Goal: Obtain resource: Obtain resource

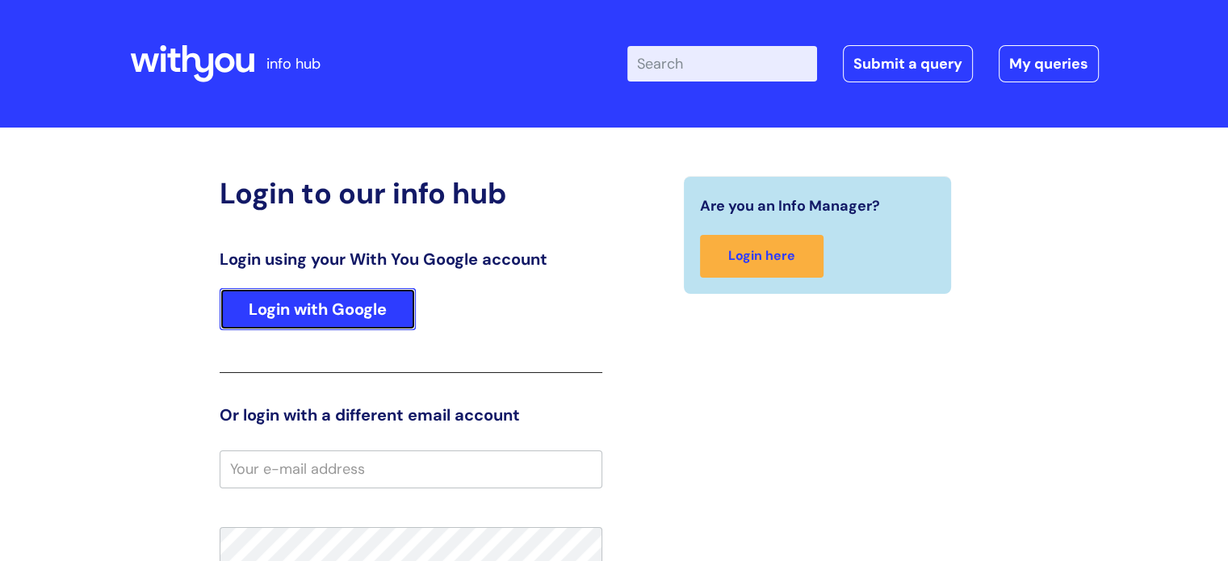
click at [338, 313] on link "Login with Google" at bounding box center [318, 309] width 196 height 42
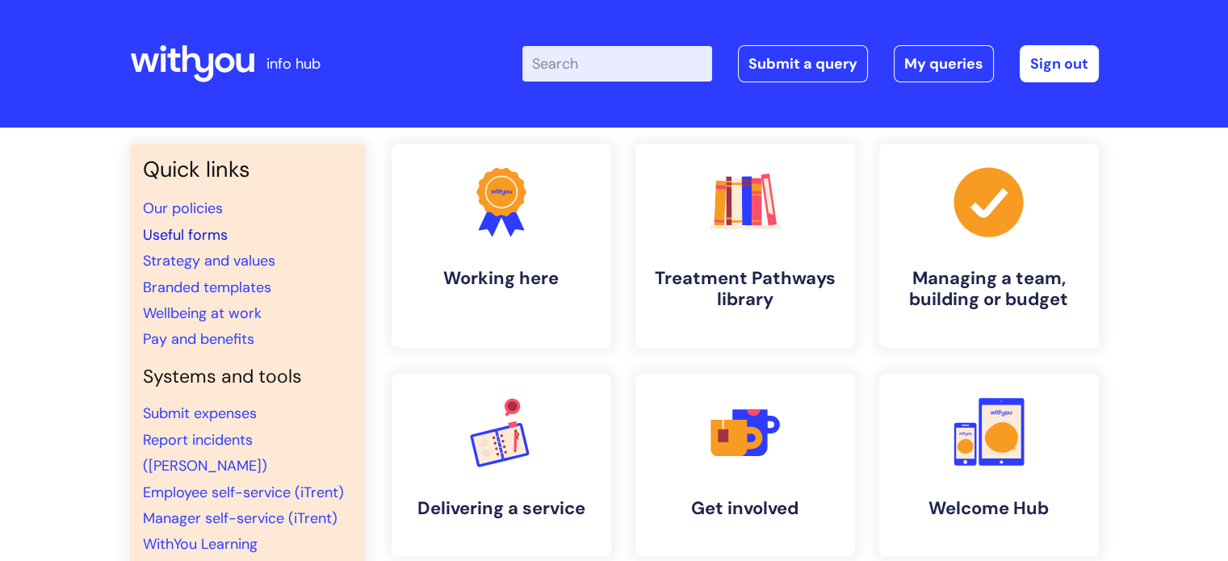
click at [168, 230] on link "Useful forms" at bounding box center [185, 234] width 85 height 19
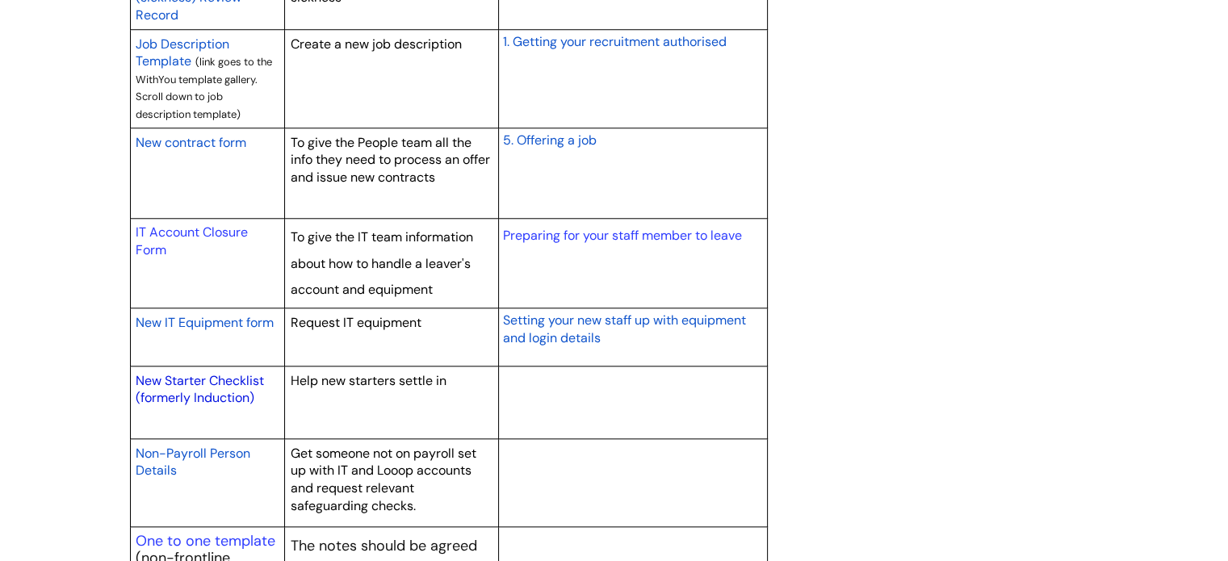
scroll to position [1615, 0]
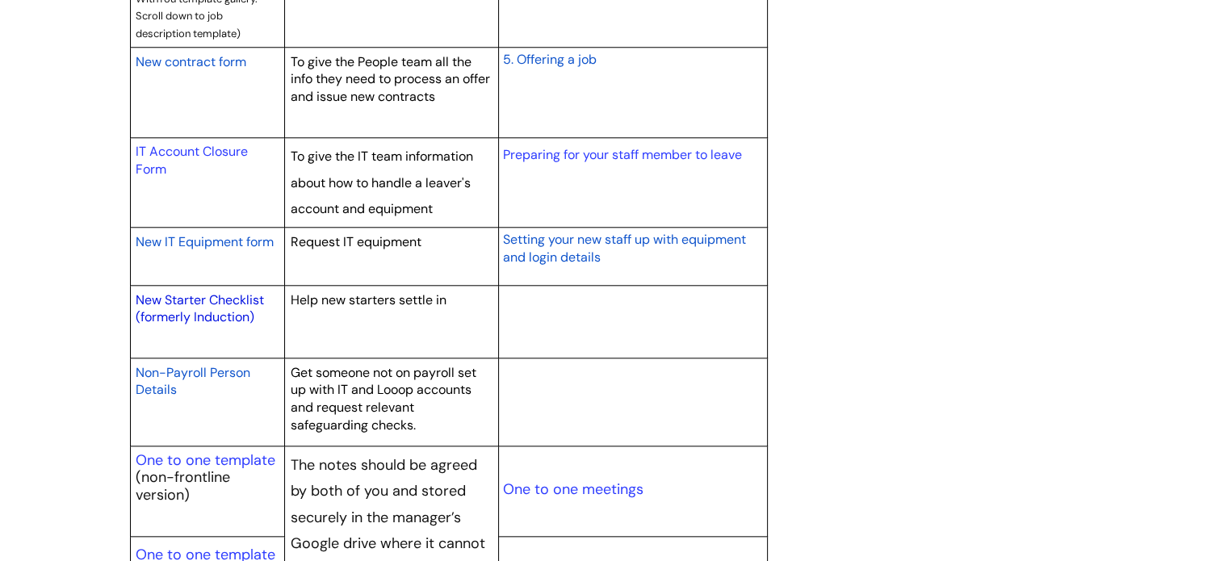
click at [229, 296] on link "New Starter Checklist (formerly Induction)" at bounding box center [200, 309] width 128 height 35
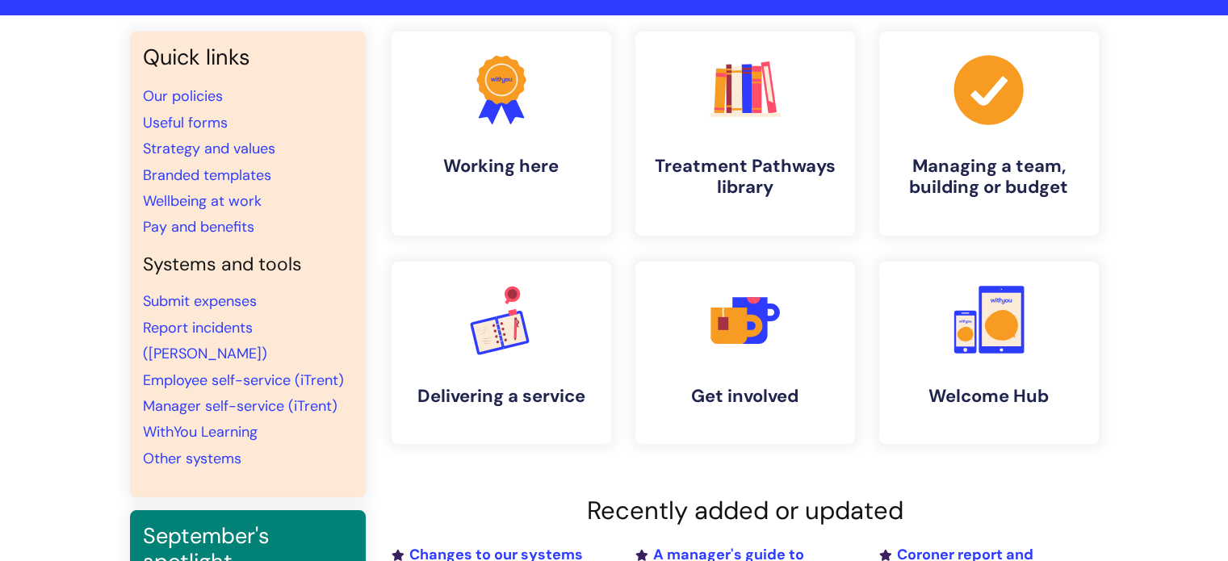
scroll to position [81, 0]
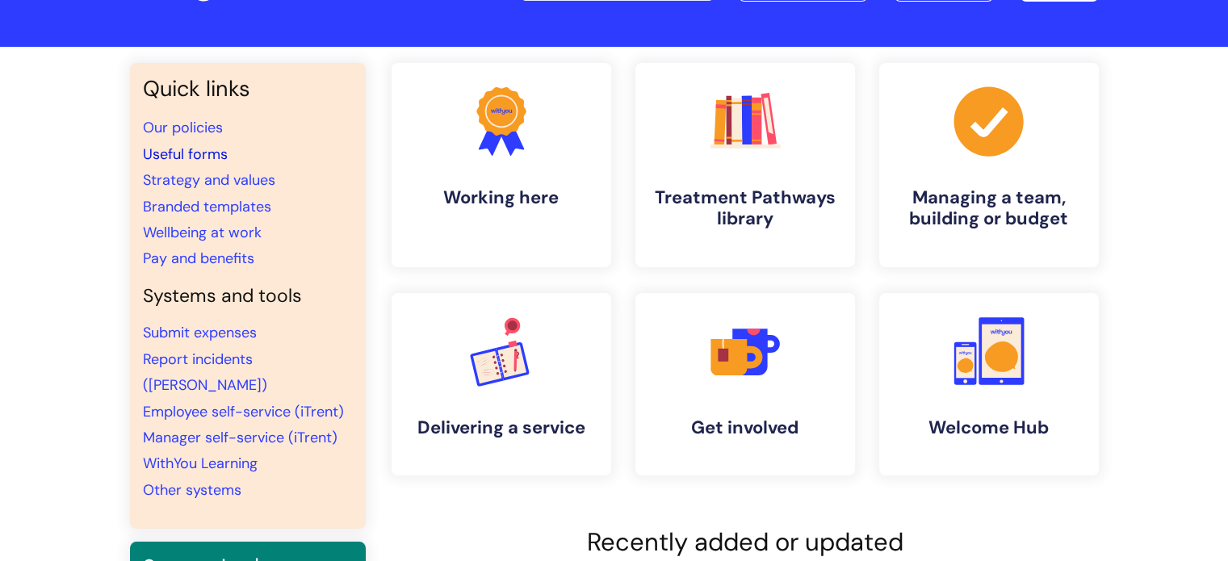
click at [179, 153] on link "Useful forms" at bounding box center [185, 154] width 85 height 19
